Goal: Information Seeking & Learning: Find contact information

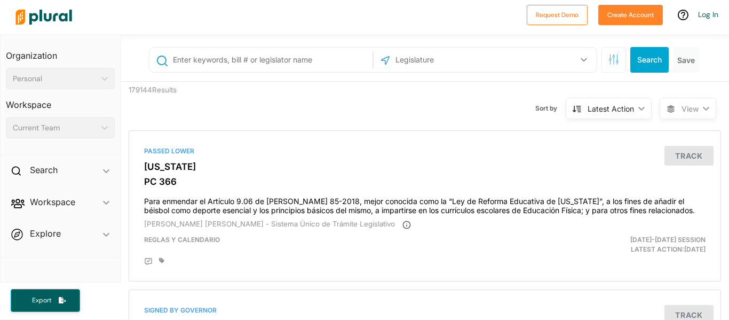
click at [237, 65] on input "text" at bounding box center [271, 60] width 198 height 20
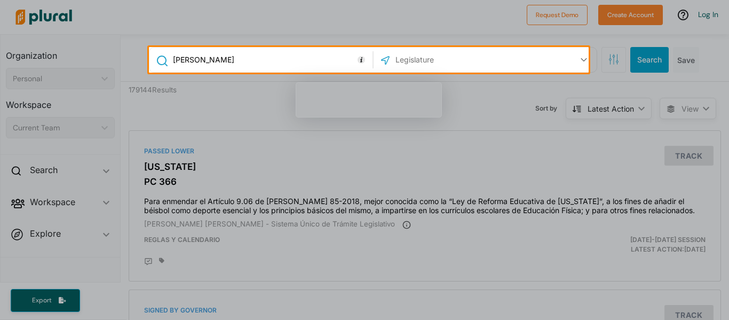
click at [237, 65] on input "[PERSON_NAME]" at bounding box center [271, 60] width 198 height 20
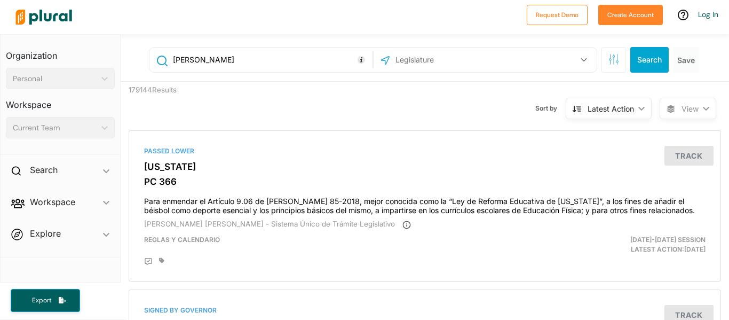
type input "[PERSON_NAME]"
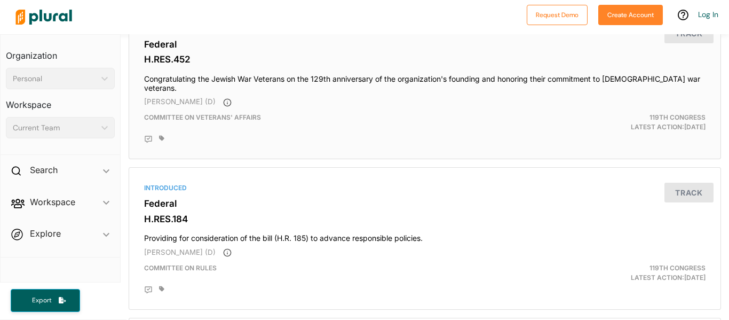
scroll to position [124, 0]
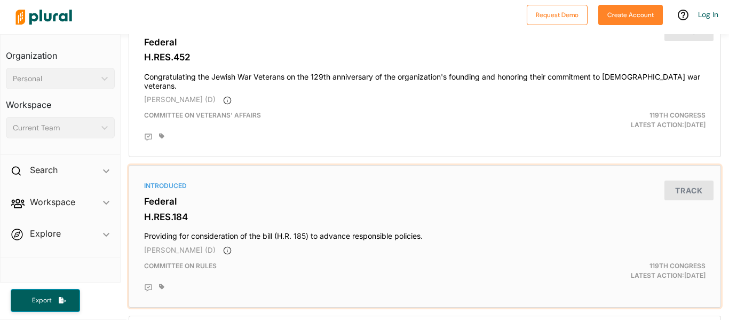
click at [176, 246] on span "[PERSON_NAME] (D)" at bounding box center [180, 250] width 72 height 9
click at [161, 186] on div "Introduced Federal H.RES.184 Providing for consideration of the bill (H.R. 185)…" at bounding box center [424, 236] width 583 height 133
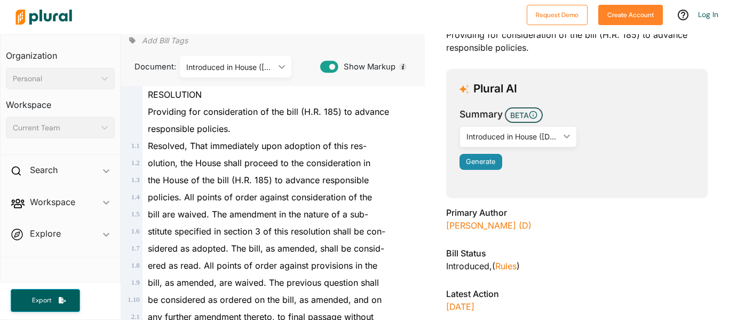
scroll to position [90, 0]
click at [463, 227] on link "[PERSON_NAME] (D)" at bounding box center [488, 224] width 85 height 11
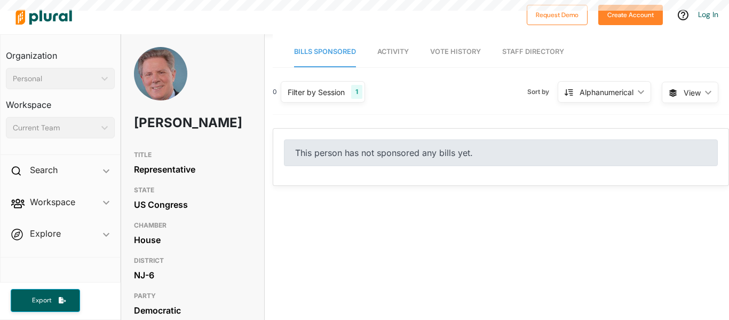
click at [524, 51] on link "Staff Directory" at bounding box center [533, 52] width 62 height 30
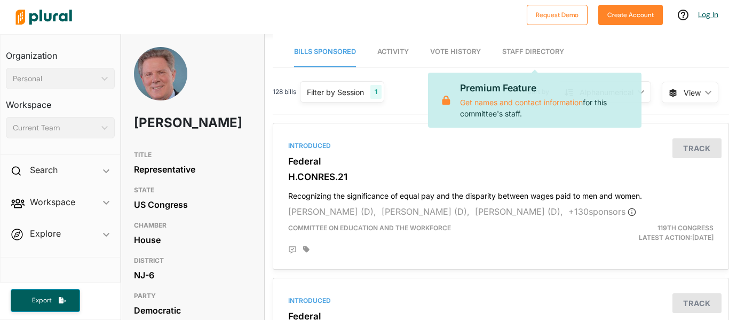
click at [709, 11] on link "Log In" at bounding box center [708, 15] width 20 height 10
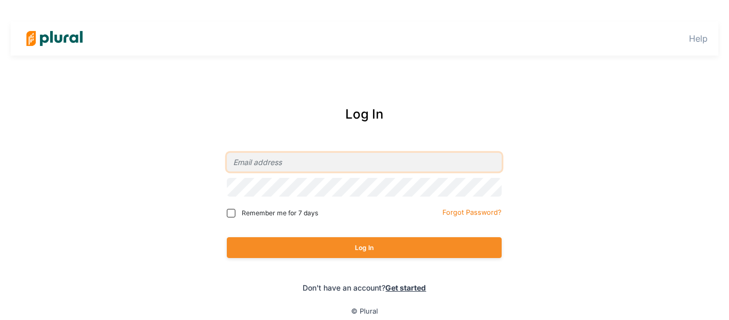
type input "[EMAIL_ADDRESS][DOMAIN_NAME]"
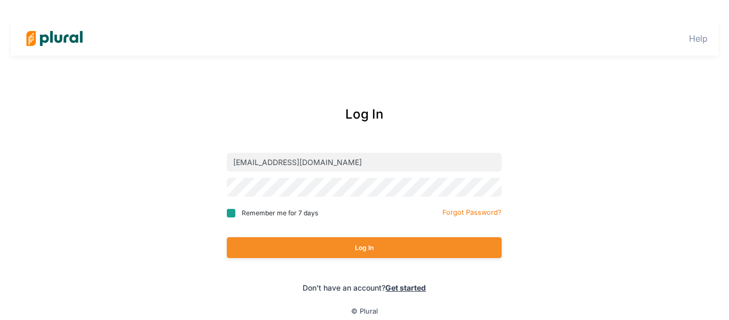
click at [234, 214] on input "Remember me for 7 days" at bounding box center [231, 213] width 9 height 9
checkbox input "true"
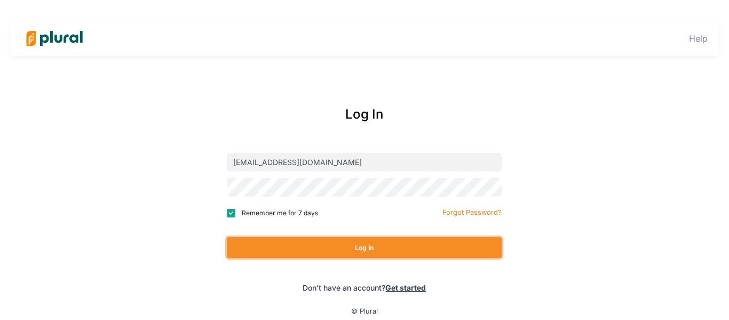
click at [297, 254] on button "Log In" at bounding box center [364, 247] width 275 height 21
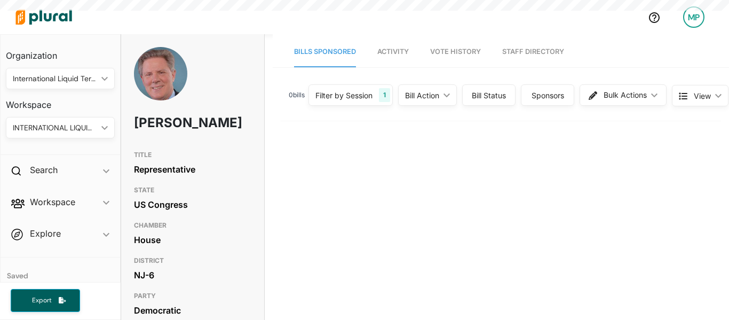
click at [510, 49] on link "Staff Directory" at bounding box center [533, 52] width 62 height 30
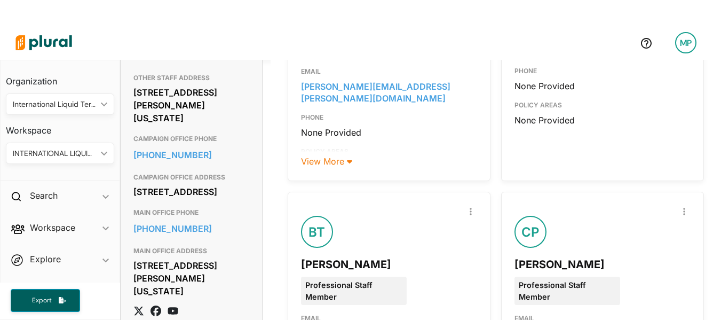
scroll to position [598, 0]
